Goal: Task Accomplishment & Management: Use online tool/utility

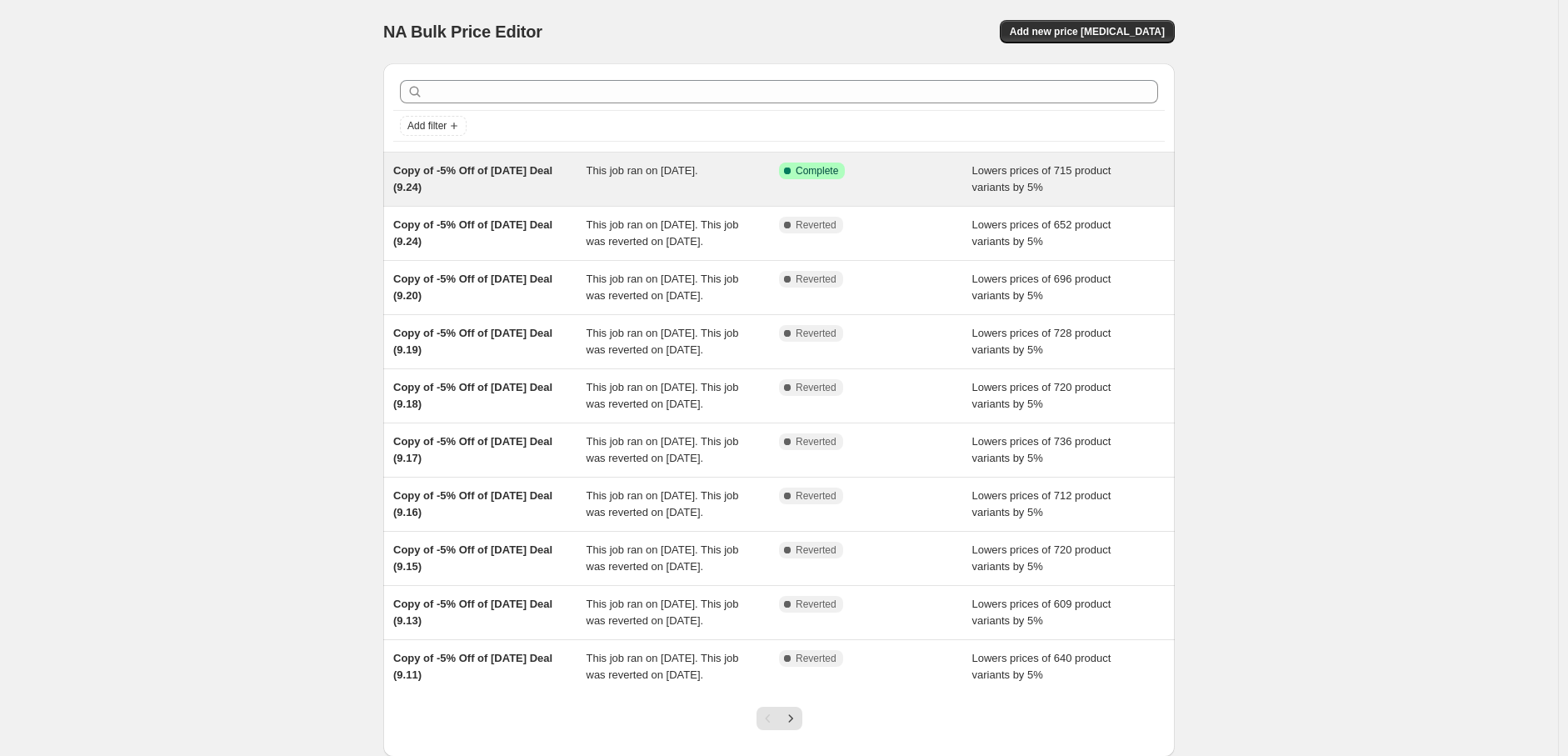
click at [743, 182] on div "This job ran on [DATE]." at bounding box center [684, 179] width 193 height 34
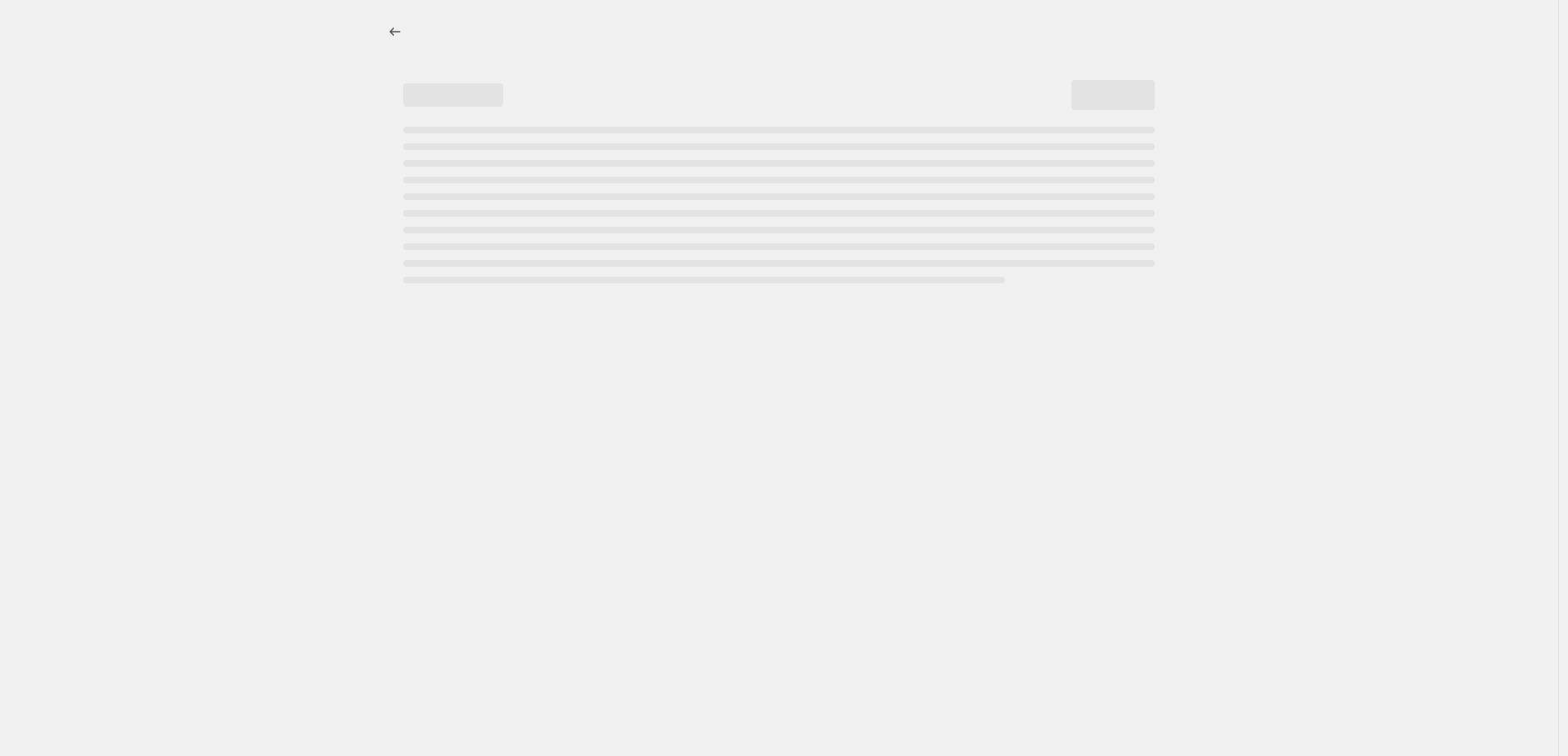
select select "percentage"
select select "pp"
select select "collection"
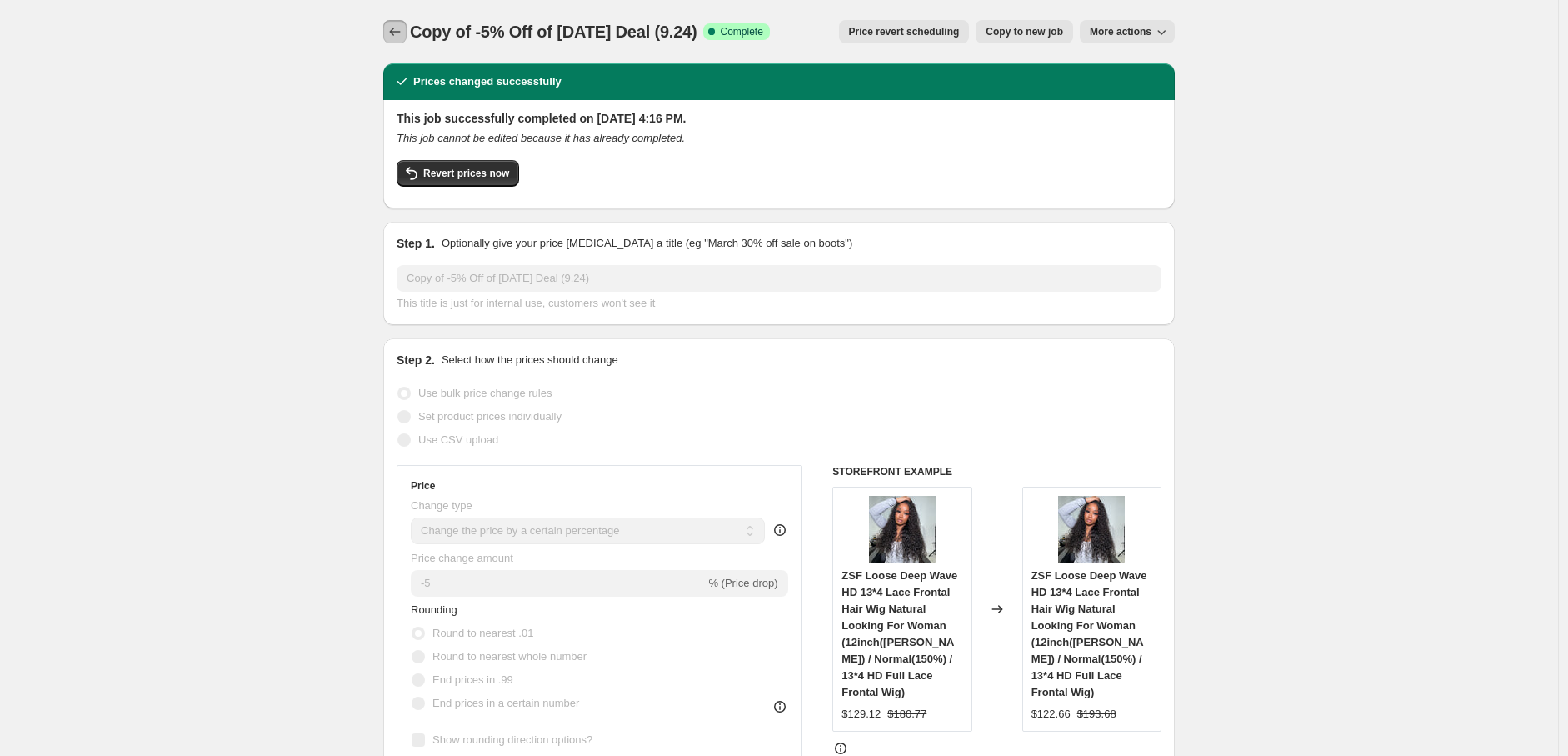
click at [396, 34] on icon "Price change jobs" at bounding box center [395, 31] width 11 height 8
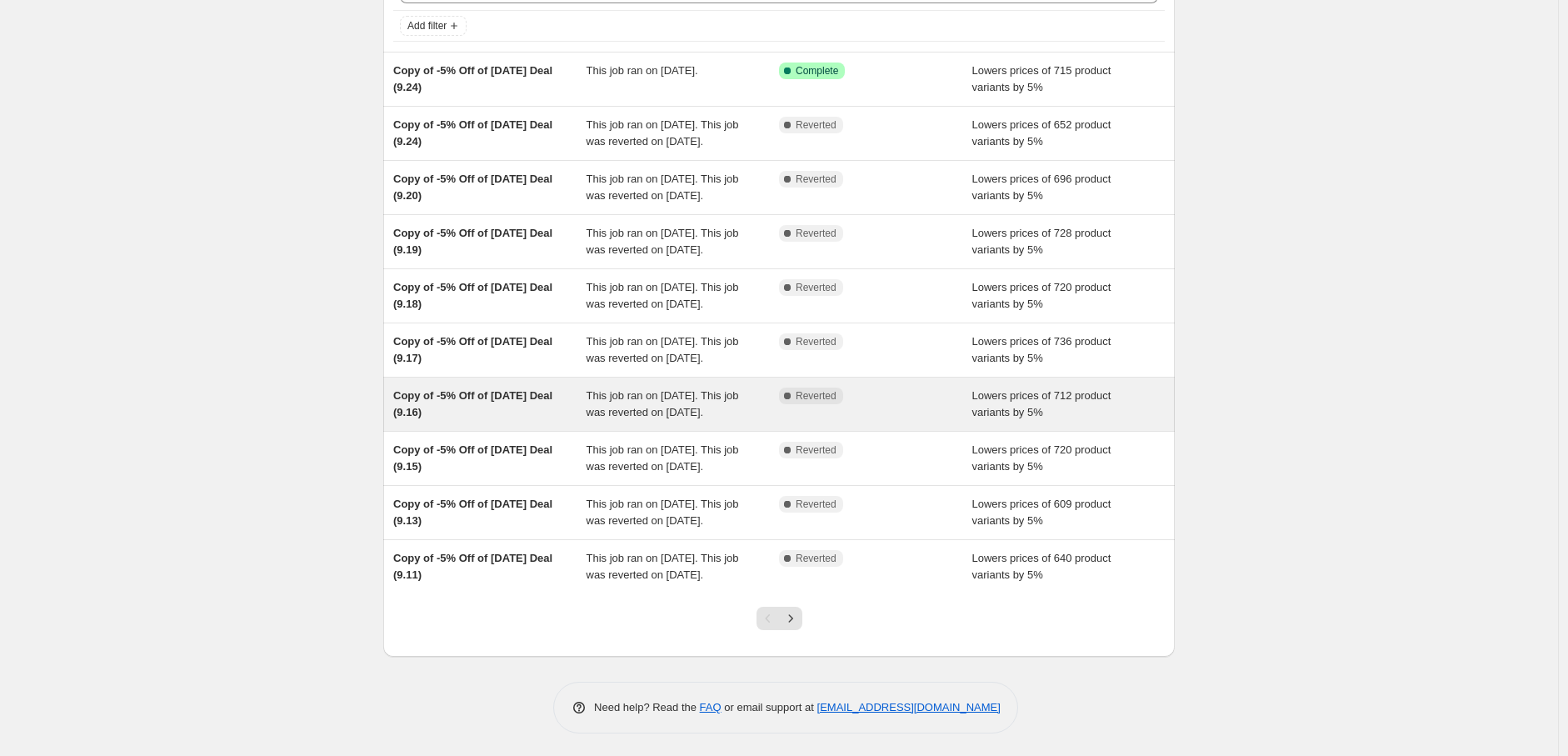
scroll to position [253, 0]
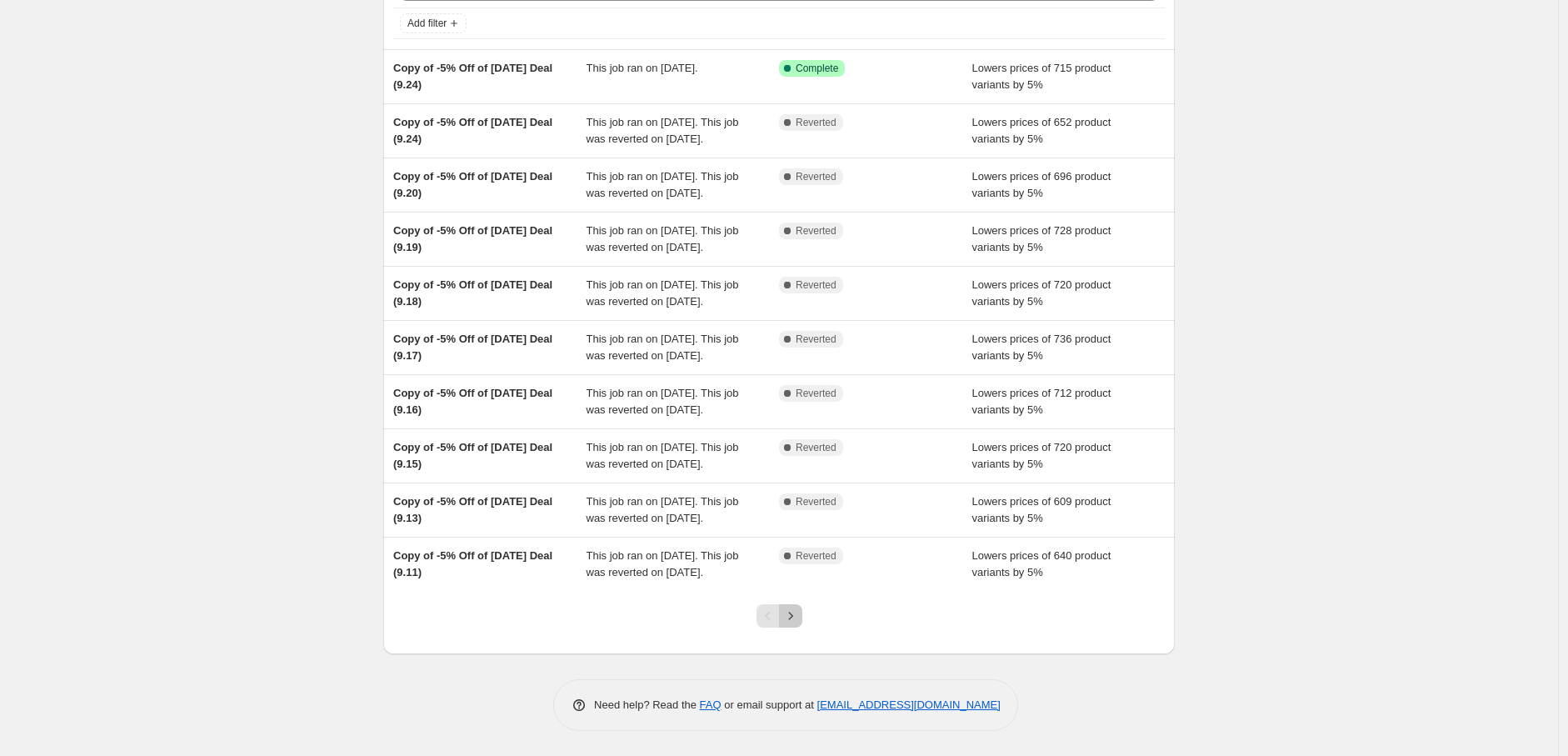
click at [796, 614] on icon "Next" at bounding box center [790, 616] width 16 height 16
click at [772, 615] on icon "Previous" at bounding box center [768, 616] width 16 height 16
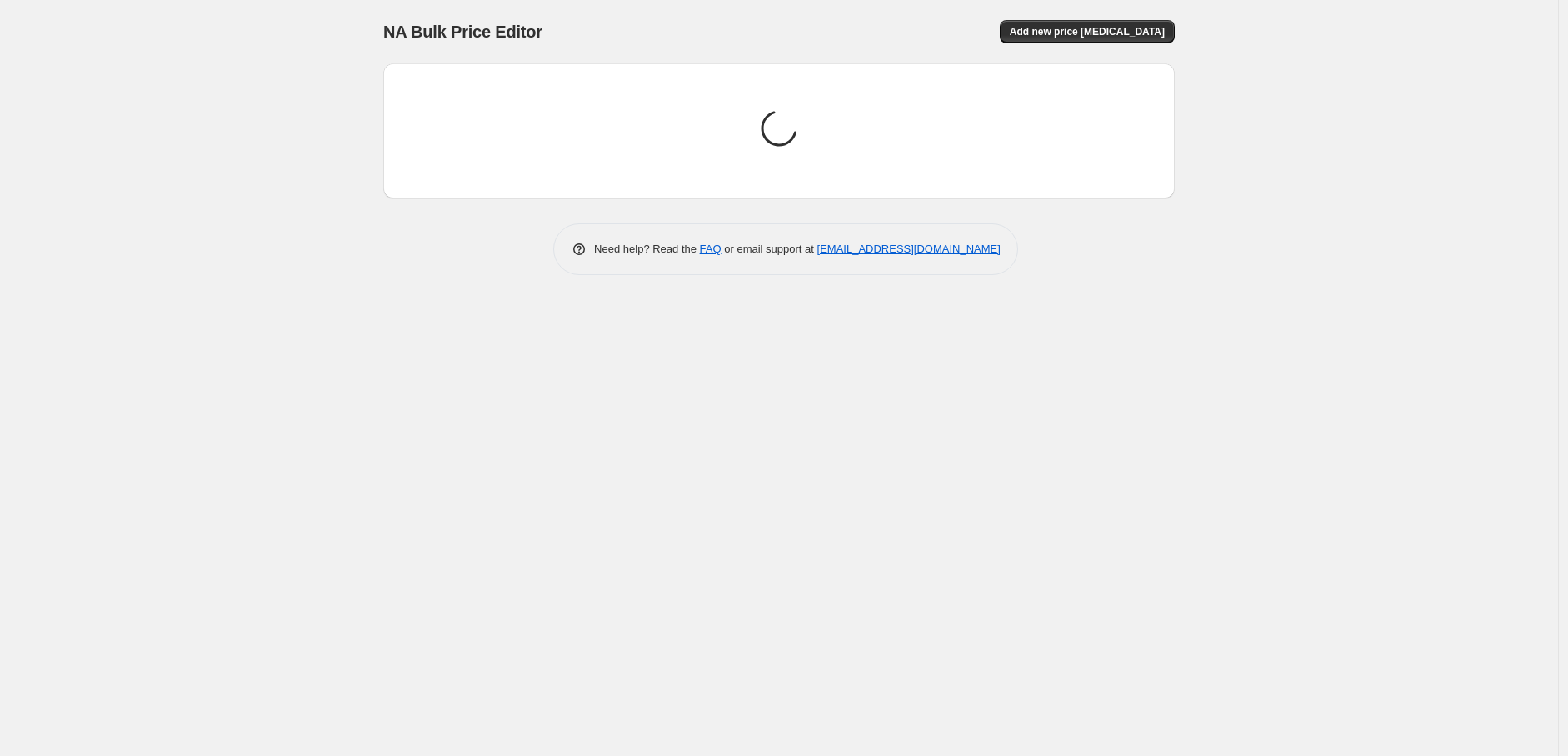
scroll to position [0, 0]
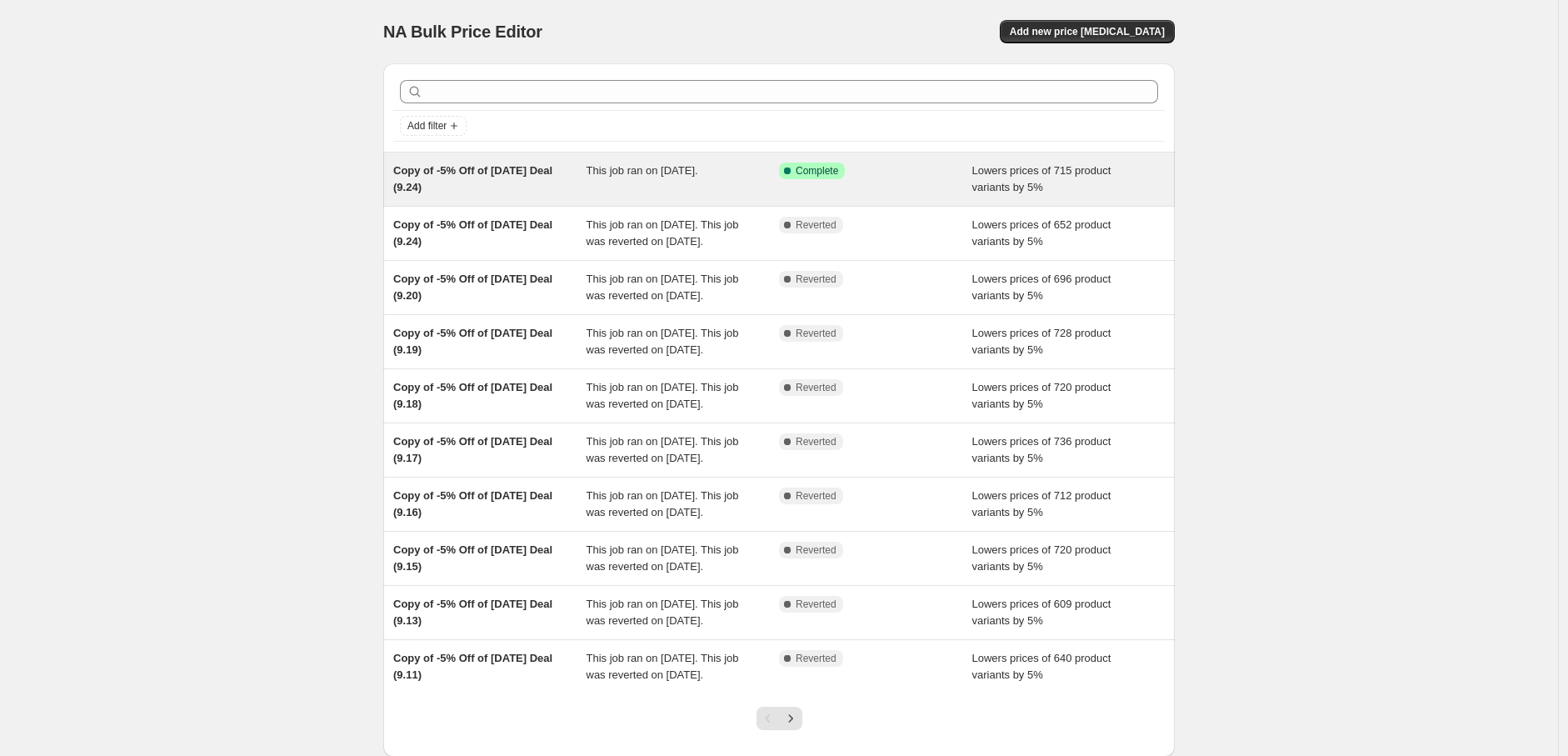
click at [661, 175] on span "This job ran on [DATE]." at bounding box center [643, 171] width 111 height 13
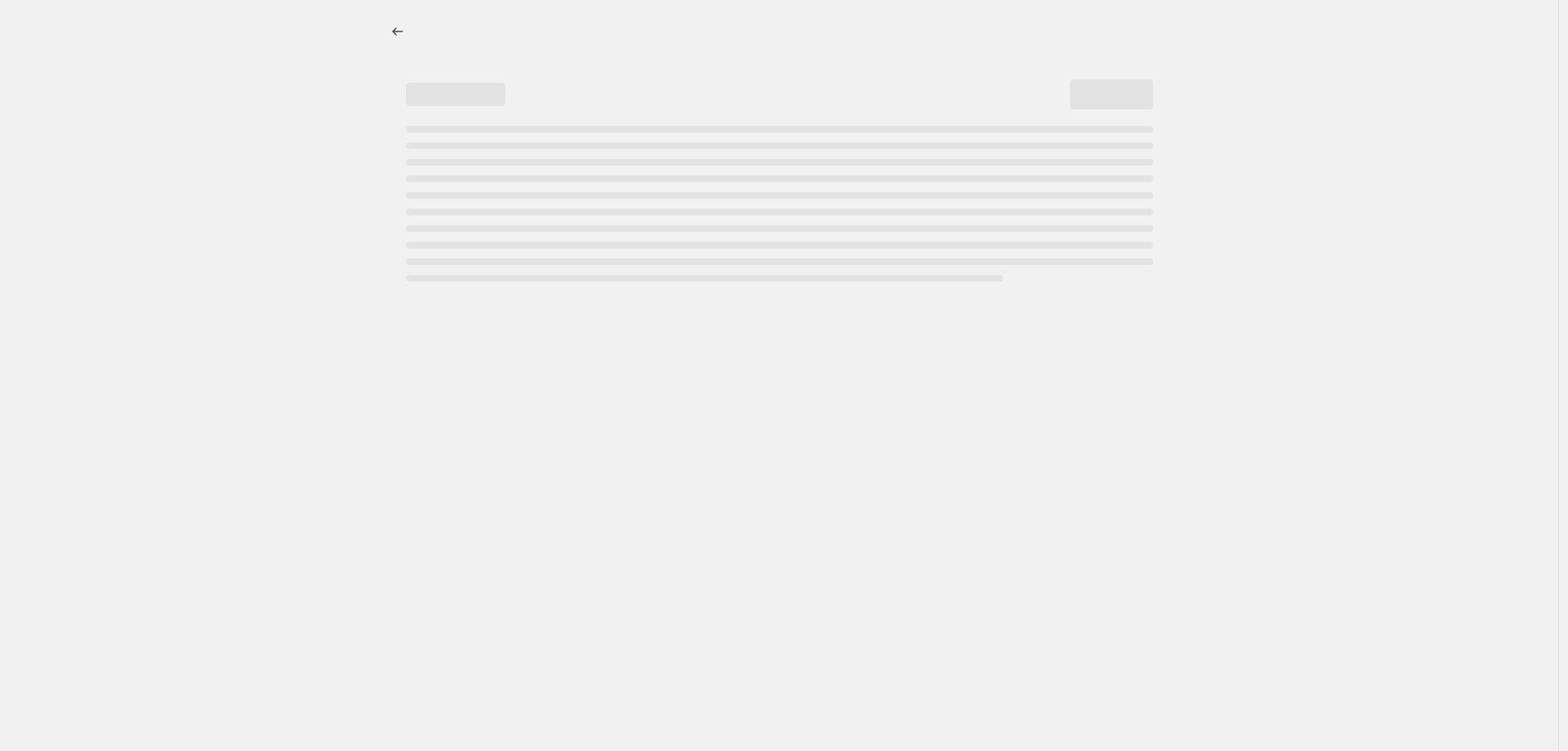
select select "percentage"
select select "pp"
select select "collection"
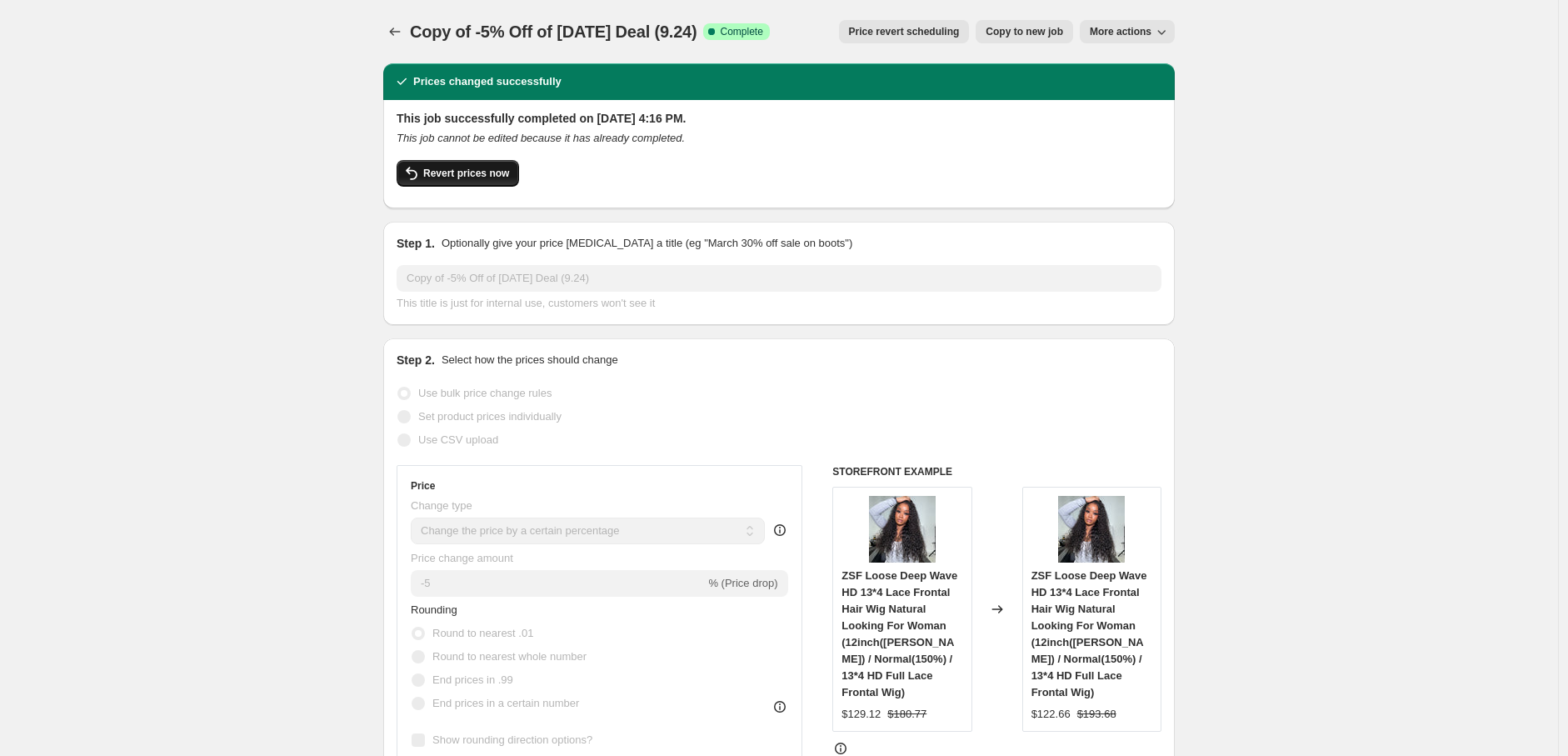
click at [446, 171] on span "Revert prices now" at bounding box center [466, 173] width 86 height 14
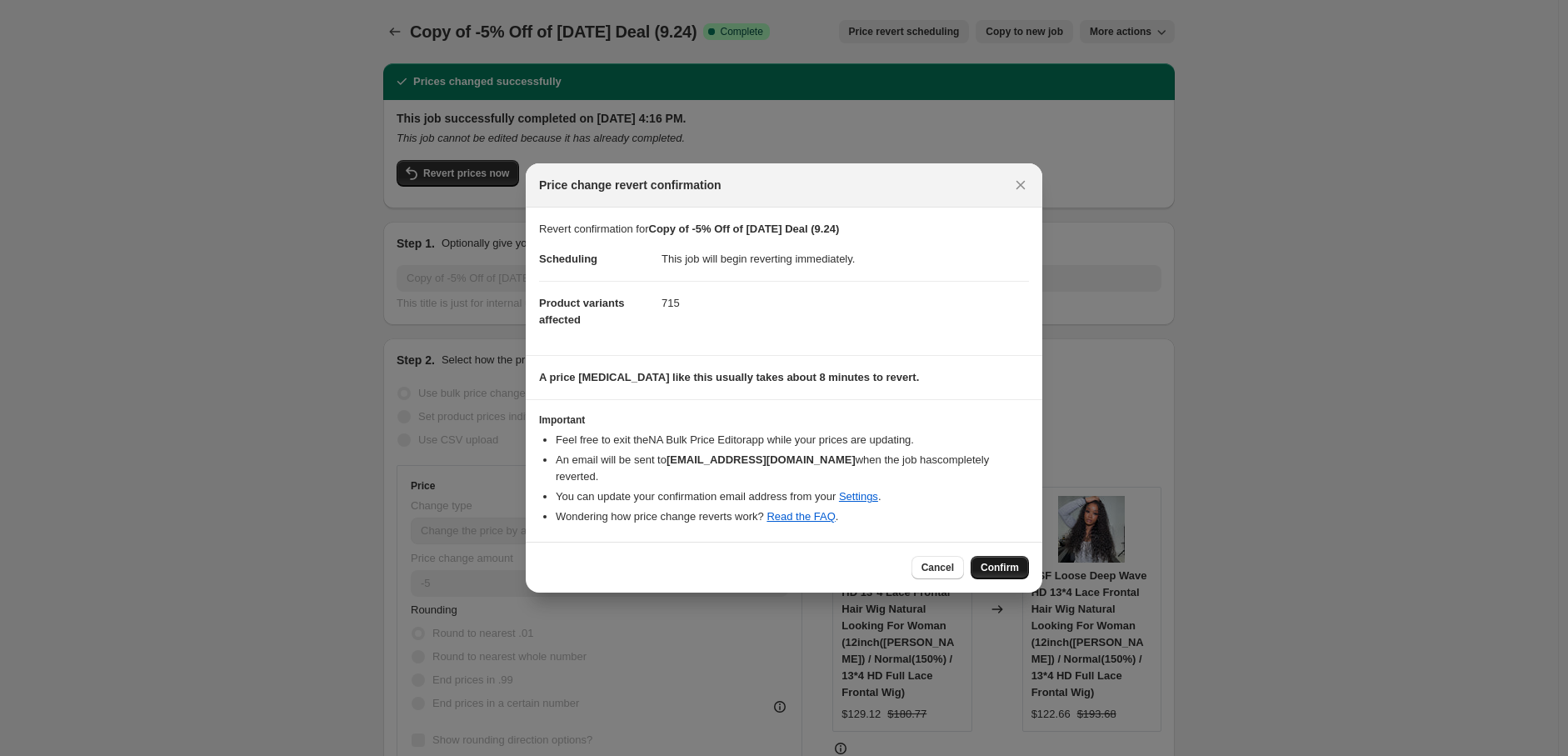
click at [986, 562] on span "Confirm" at bounding box center [1000, 568] width 38 height 14
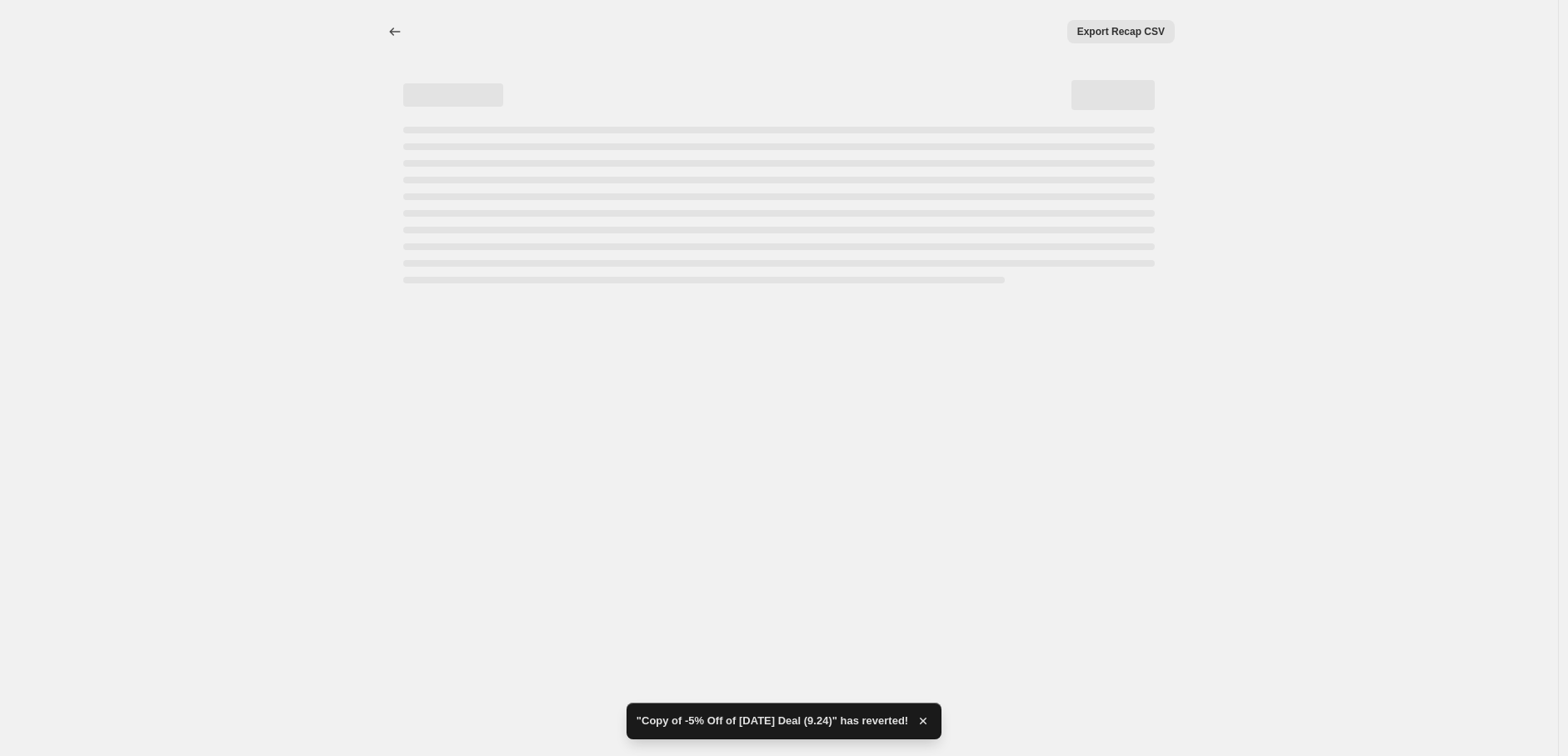
select select "percentage"
select select "pp"
select select "collection"
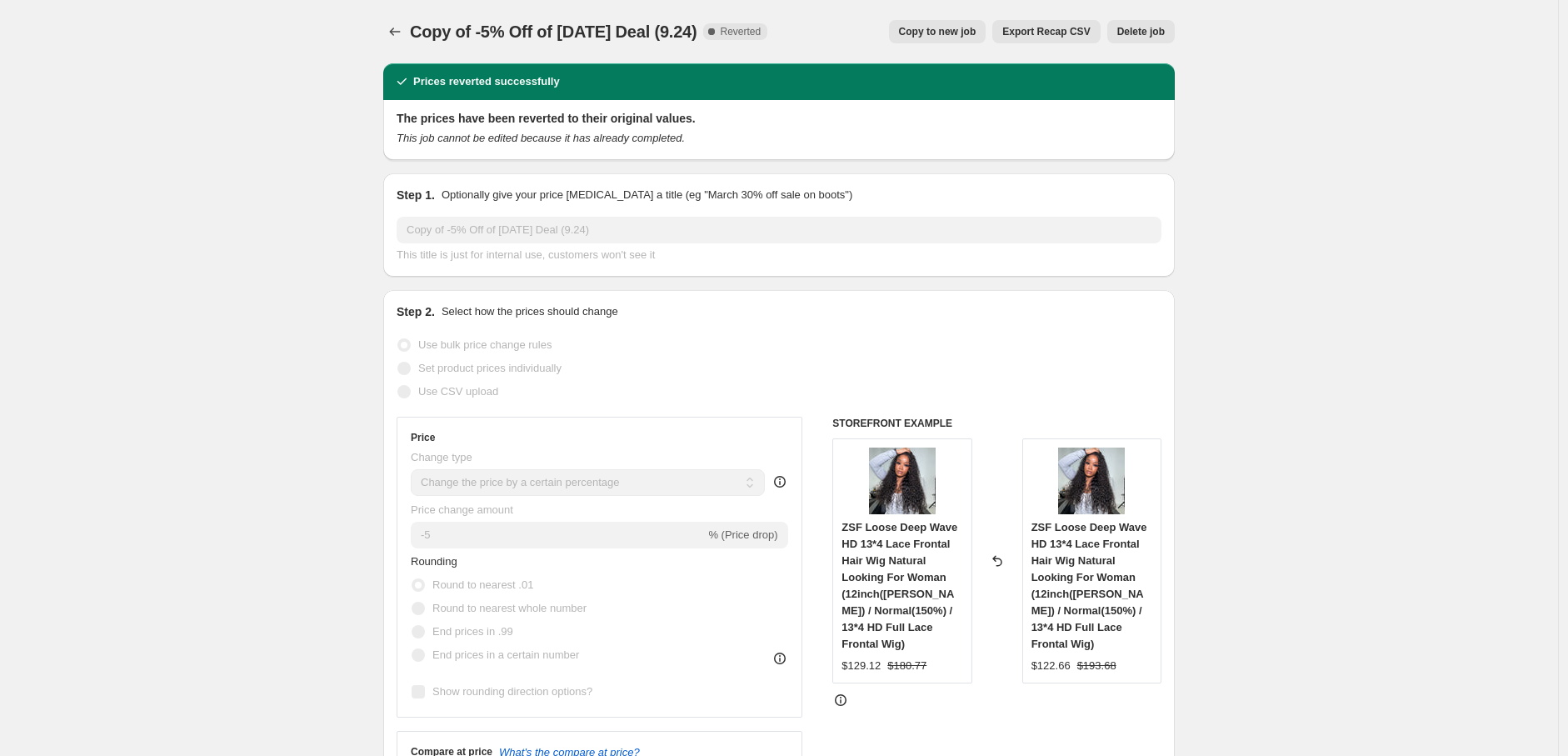
click at [960, 15] on div "Copy of -5% Off of [DATE] Deal (9.24). This page is ready Copy of -5% Off of [D…" at bounding box center [779, 31] width 791 height 63
click at [962, 25] on span "Copy to new job" at bounding box center [937, 31] width 78 height 14
select select "percentage"
select select "pp"
select select "collection"
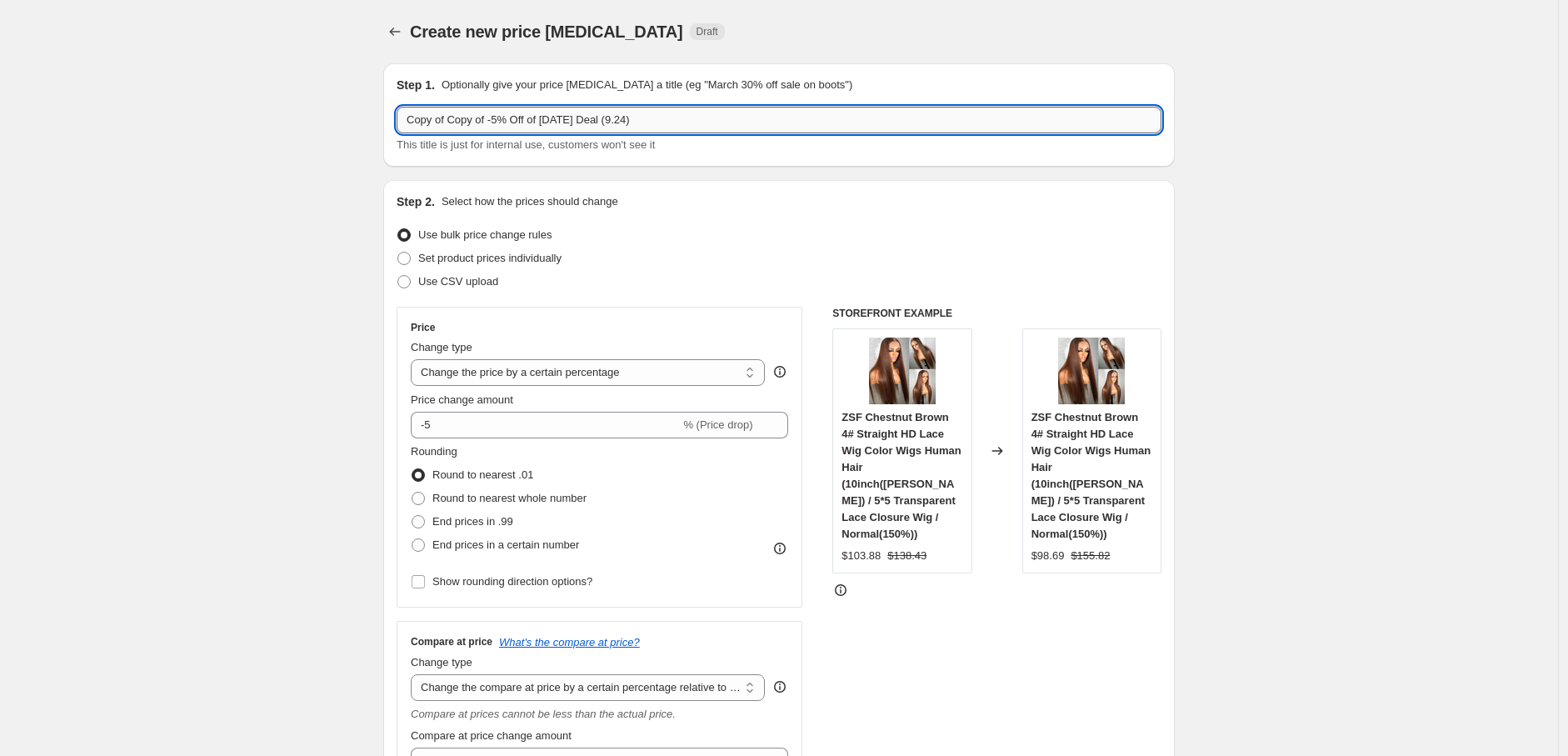
drag, startPoint x: 453, startPoint y: 123, endPoint x: 409, endPoint y: 122, distance: 44.0
click at [409, 122] on input "Copy of Copy of -5% Off of [DATE] Deal (9.24)" at bounding box center [779, 120] width 765 height 26
click at [581, 123] on input "Copy of -5% Off of [DATE] Deal (9.24)" at bounding box center [779, 120] width 765 height 26
type input "Copy of -5% Off of [DATE] Deal (9.26)"
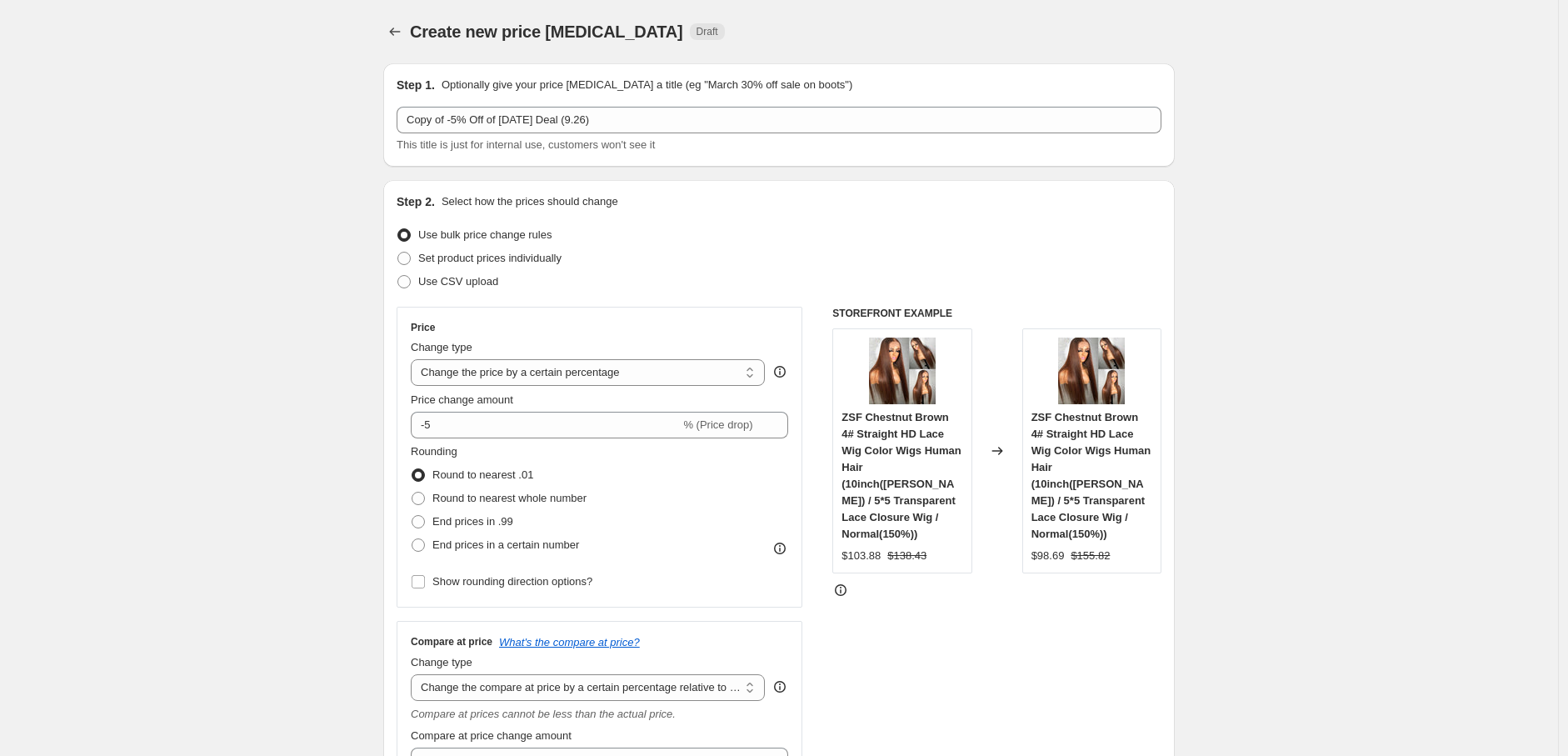
drag, startPoint x: 1412, startPoint y: 328, endPoint x: 1189, endPoint y: 512, distance: 289.1
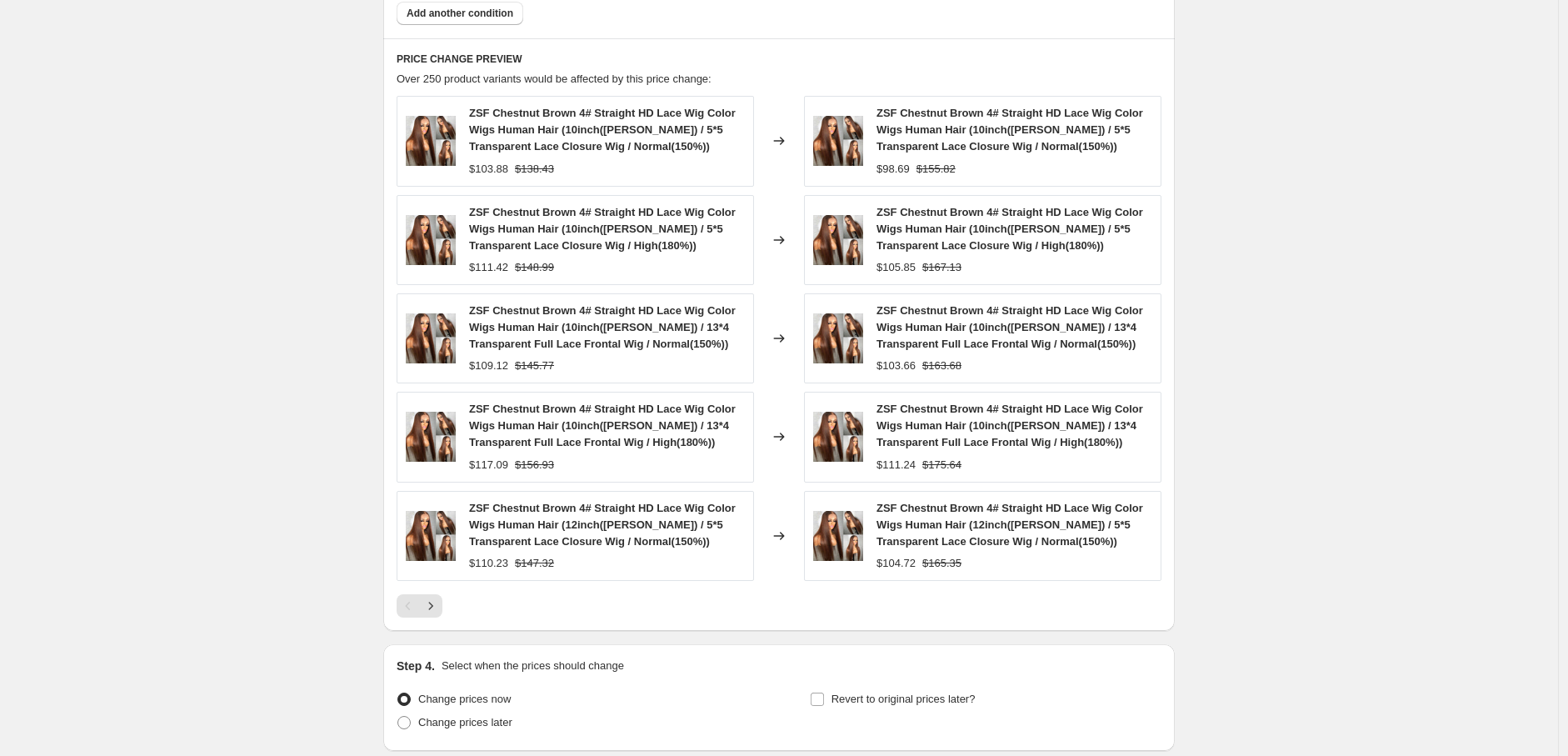
scroll to position [1439, 0]
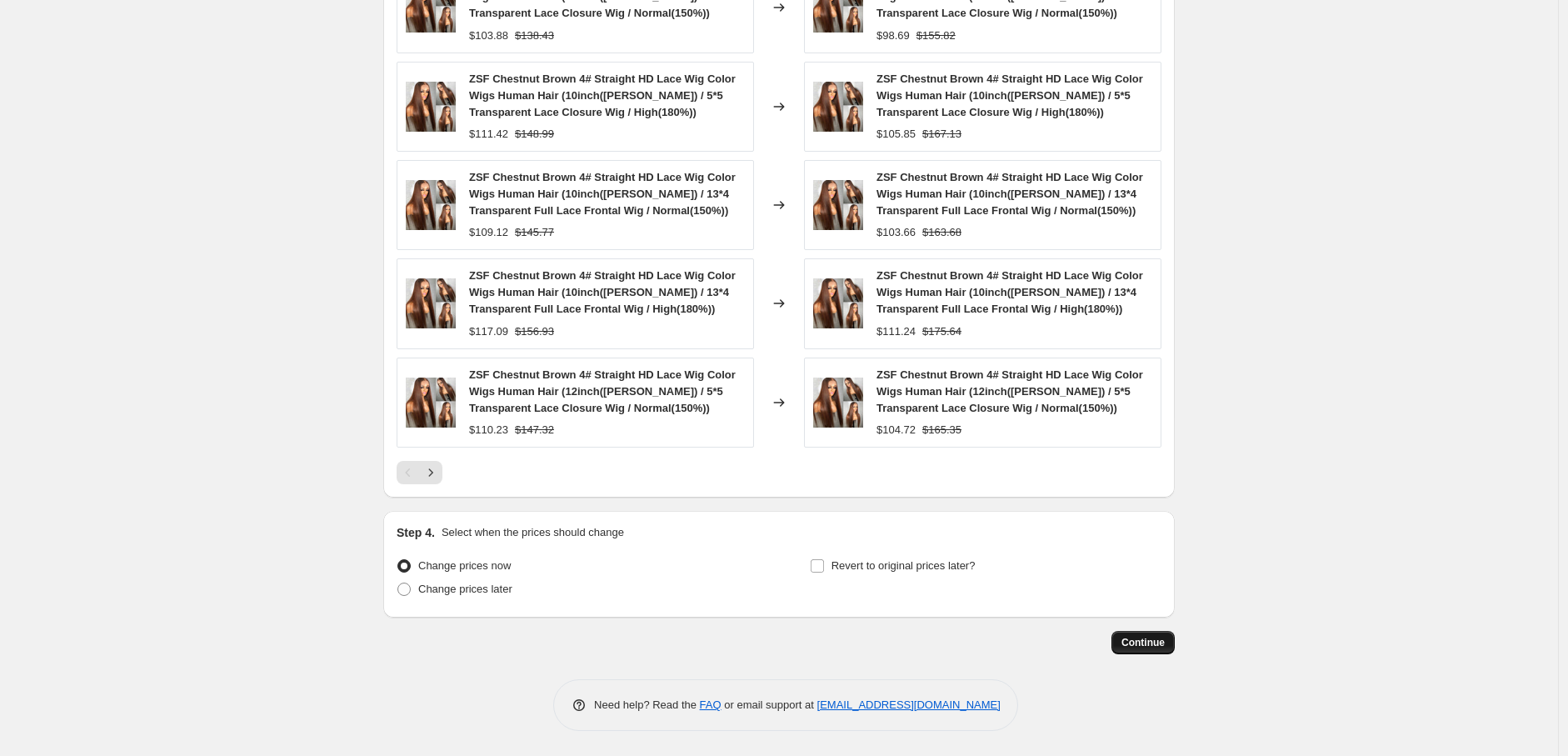
click at [1140, 646] on span "Continue" at bounding box center [1143, 643] width 43 height 14
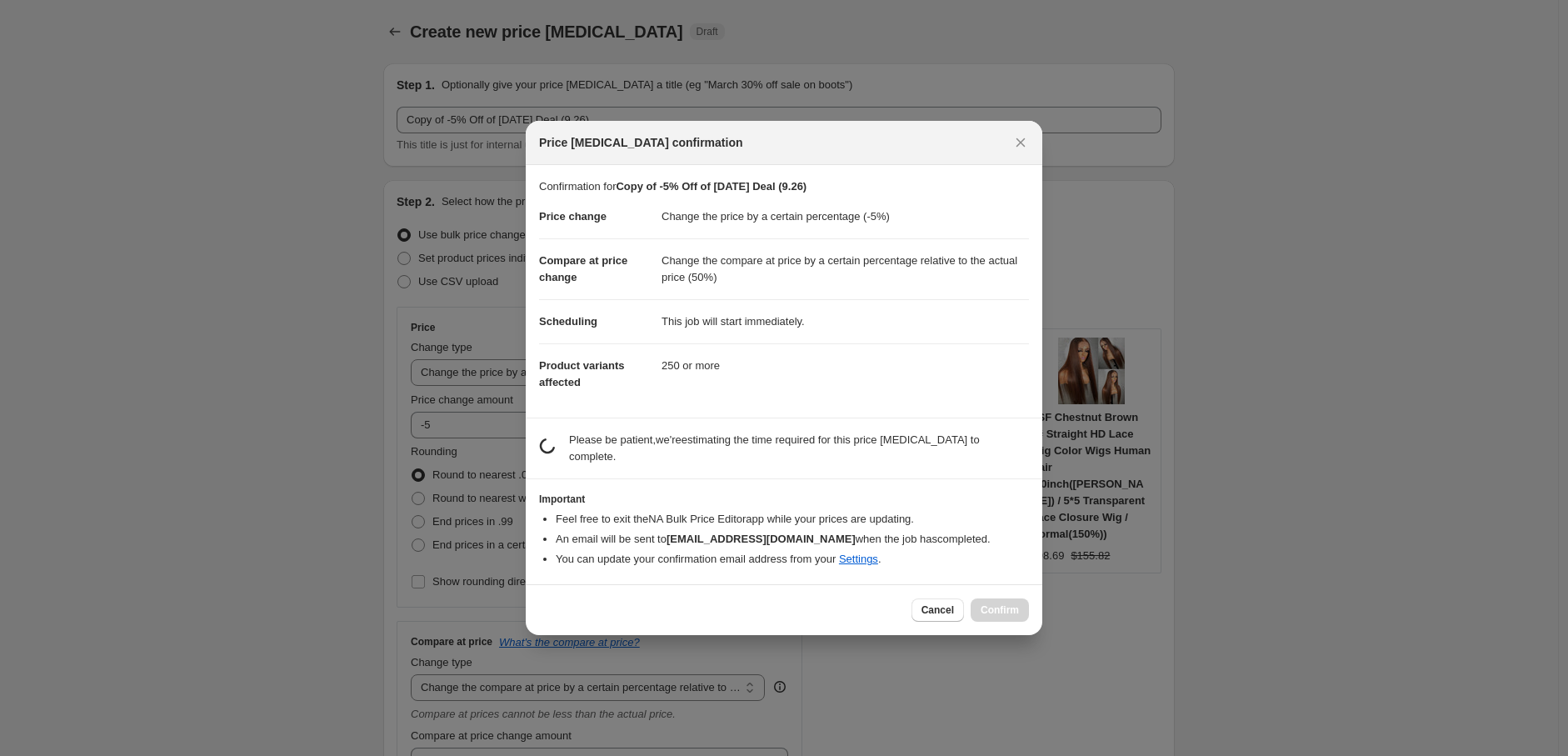
scroll to position [0, 0]
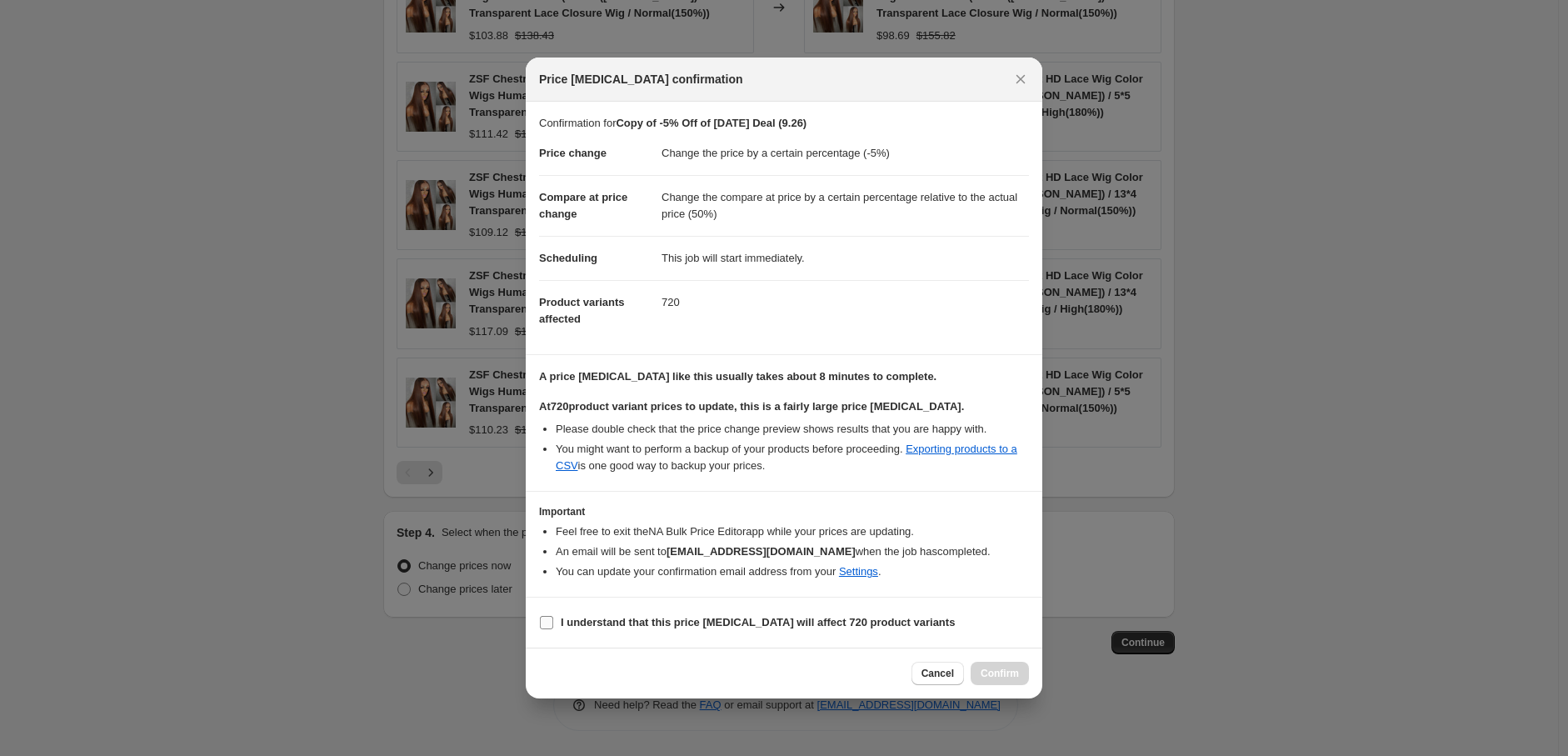
click at [552, 624] on input "I understand that this price [MEDICAL_DATA] will affect 720 product variants" at bounding box center [547, 623] width 14 height 14
checkbox input "true"
click at [989, 671] on span "Confirm" at bounding box center [1000, 673] width 38 height 14
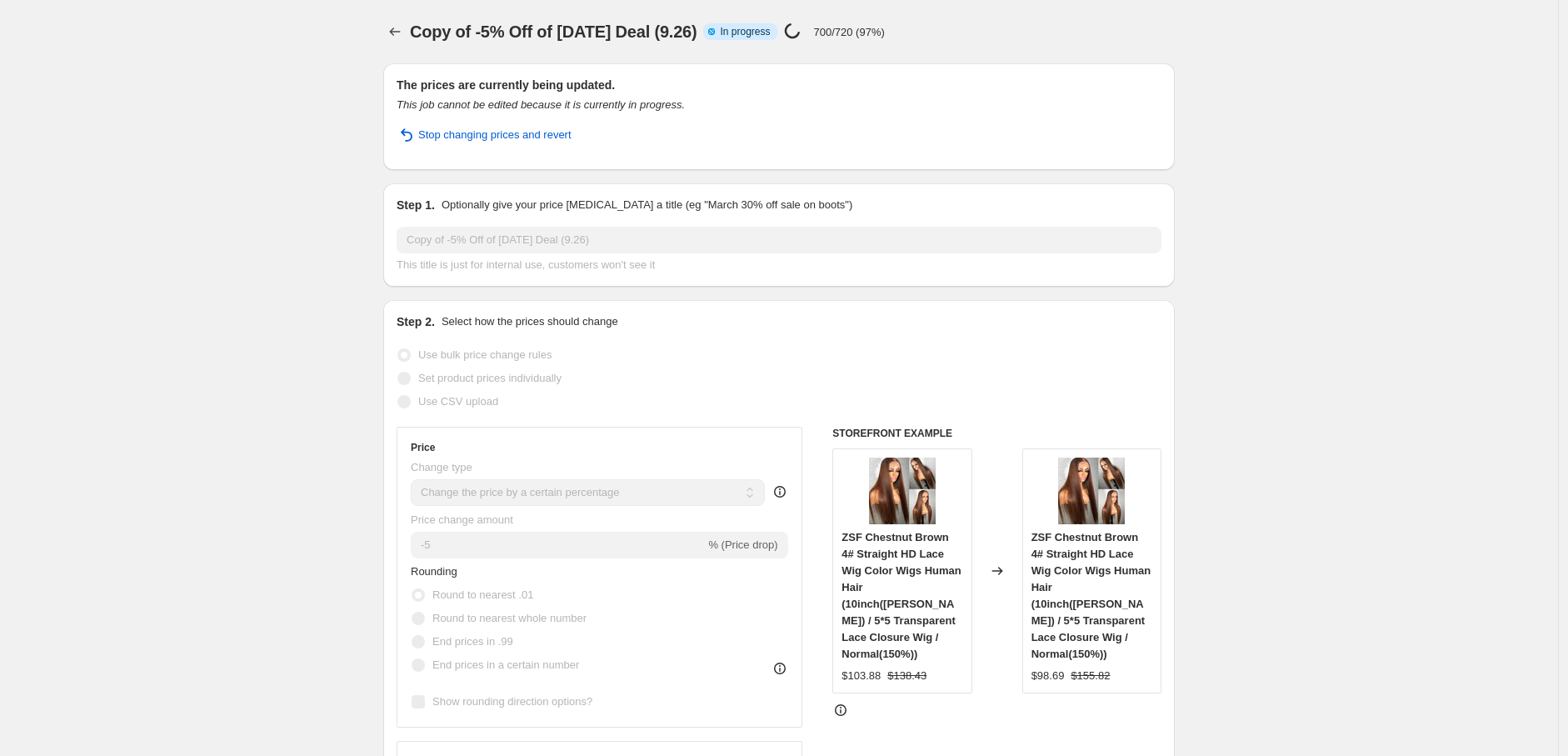
select select "percentage"
select select "pp"
select select "collection"
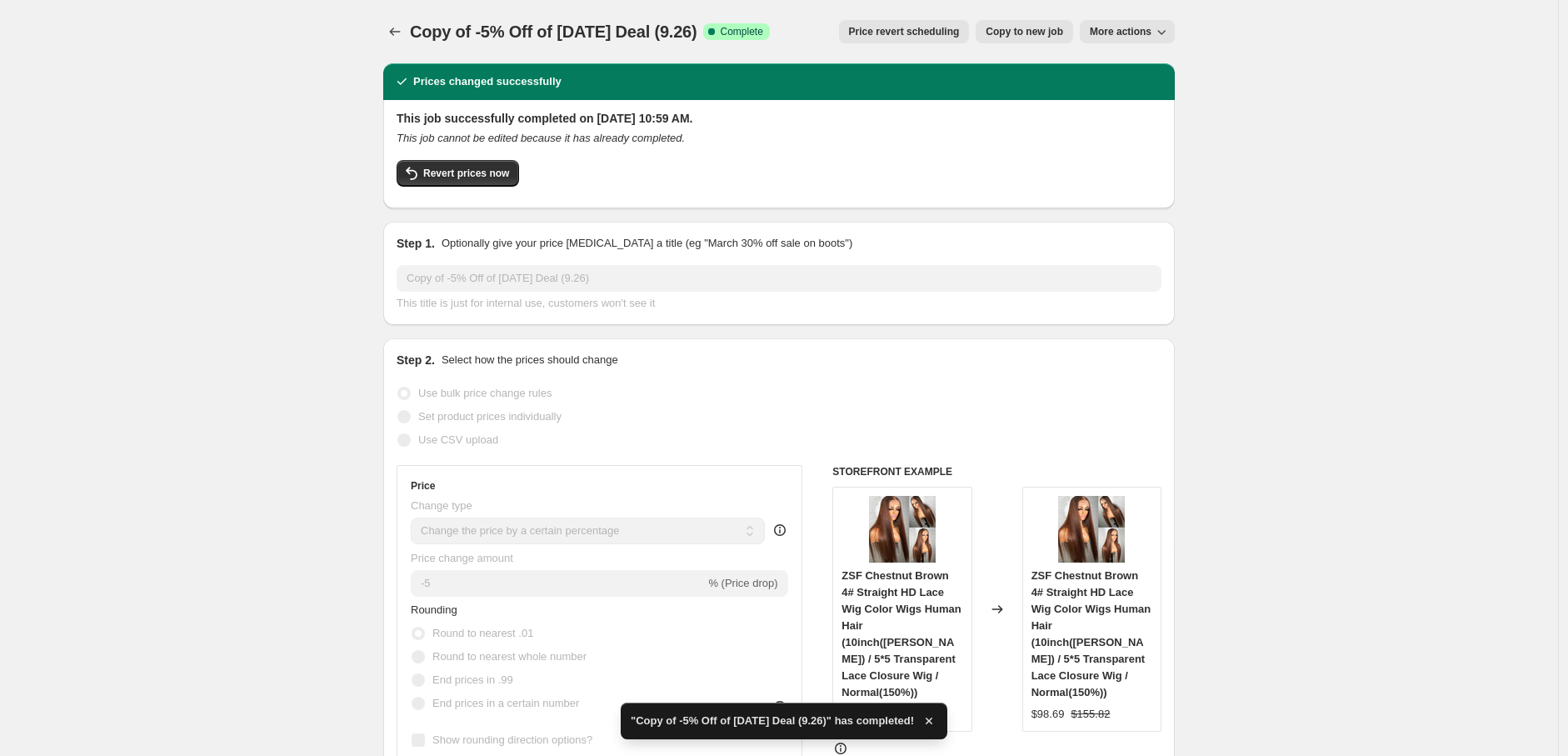
click at [402, 29] on icon "Price change jobs" at bounding box center [395, 32] width 16 height 16
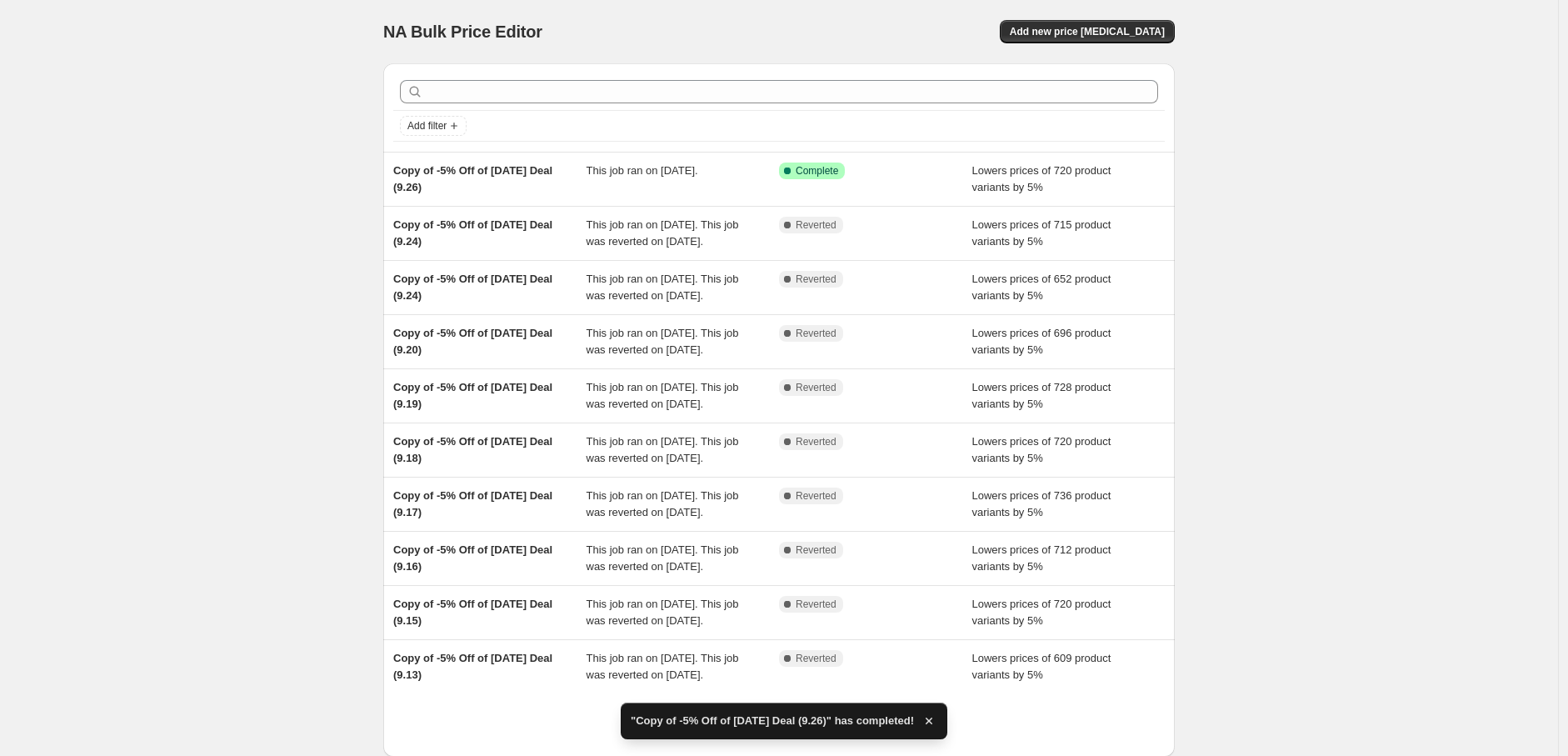
click at [289, 191] on div "NA Bulk Price Editor. This page is ready NA Bulk Price Editor Add new price [ME…" at bounding box center [779, 429] width 1559 height 859
